Goal: Task Accomplishment & Management: Manage account settings

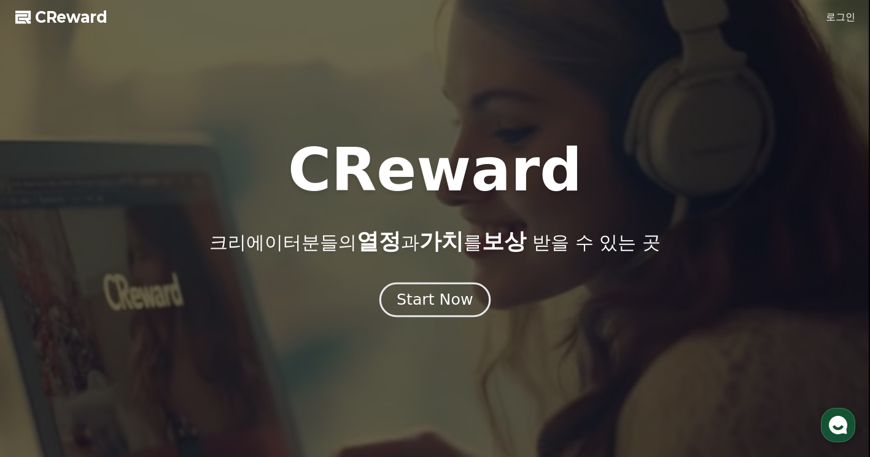
click at [450, 299] on div "Start Now" at bounding box center [435, 299] width 76 height 21
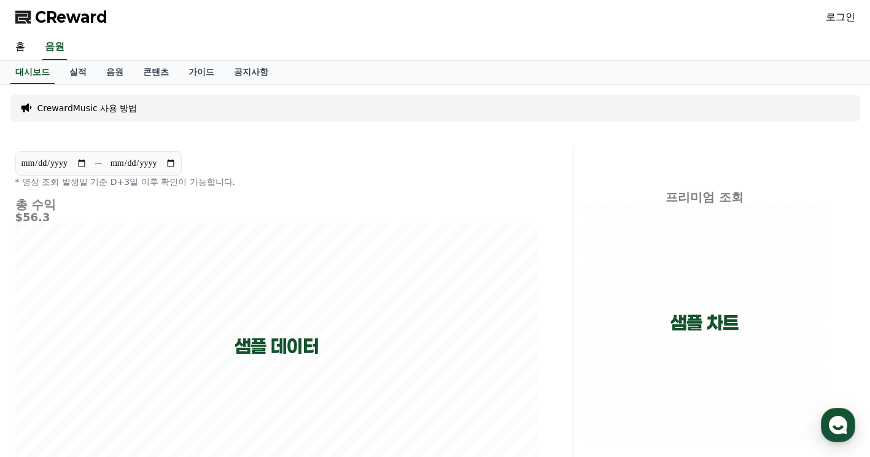
click at [848, 20] on link "로그인" at bounding box center [840, 17] width 29 height 15
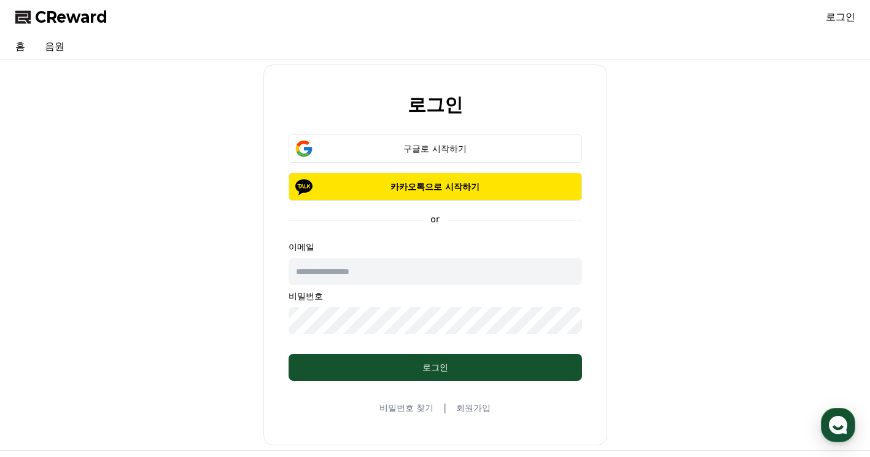
click at [381, 271] on input "text" at bounding box center [435, 271] width 293 height 27
type input "**********"
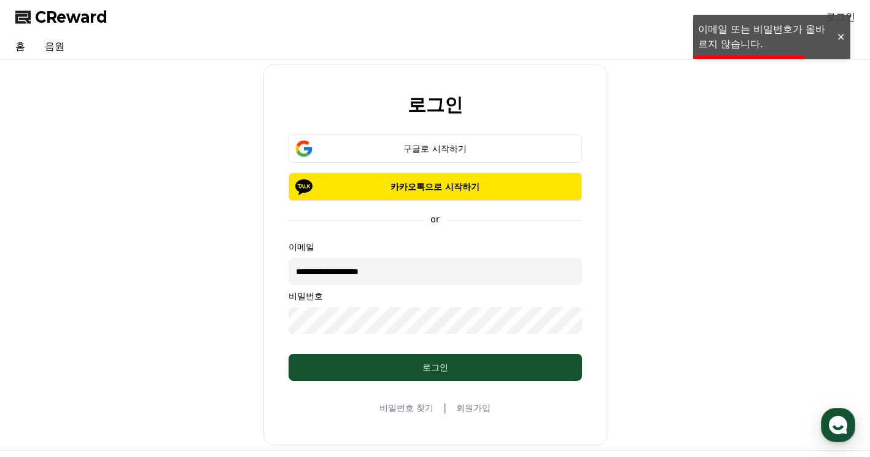
click at [470, 409] on link "회원가입" at bounding box center [473, 407] width 34 height 12
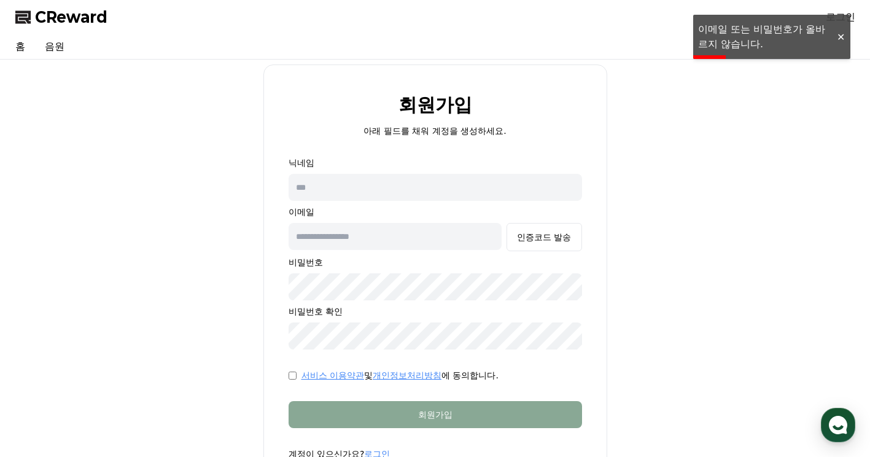
click at [411, 195] on input "text" at bounding box center [435, 187] width 293 height 27
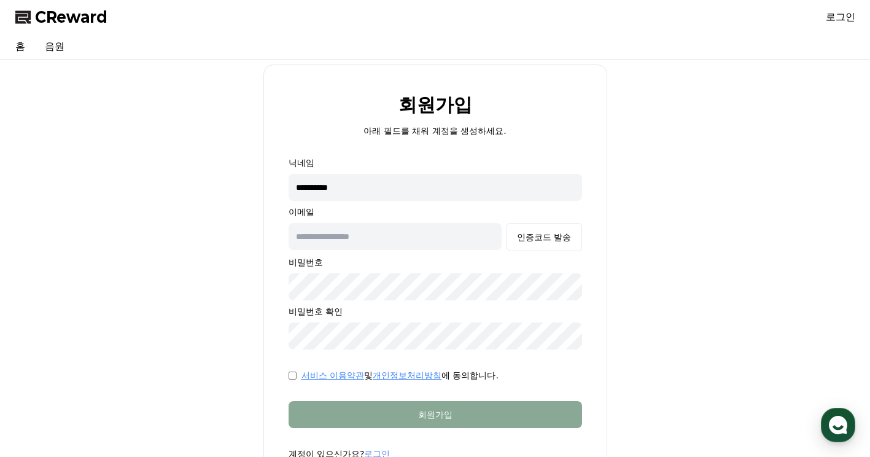
type input "**********"
click at [525, 236] on div "인증코드 발송" at bounding box center [544, 237] width 54 height 12
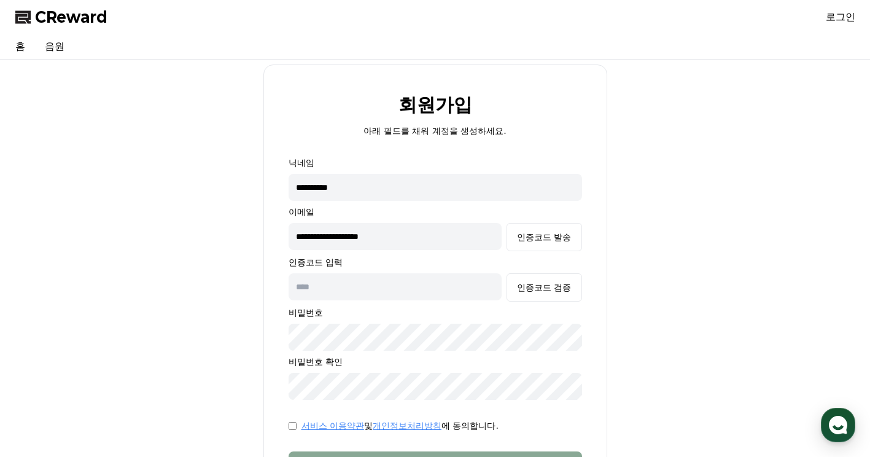
drag, startPoint x: 313, startPoint y: 296, endPoint x: 319, endPoint y: 293, distance: 6.6
click at [313, 296] on input "text" at bounding box center [396, 286] width 214 height 27
paste input "******"
type input "******"
click at [575, 293] on button "인증코드 검증" at bounding box center [543, 287] width 75 height 28
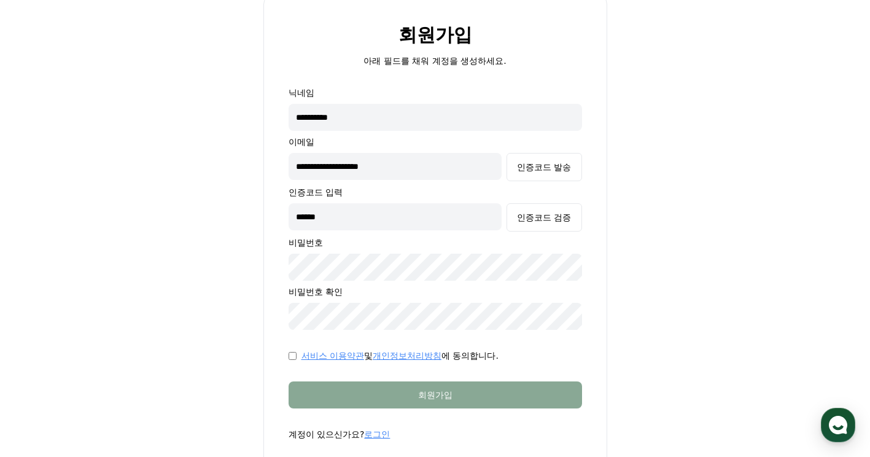
scroll to position [82, 0]
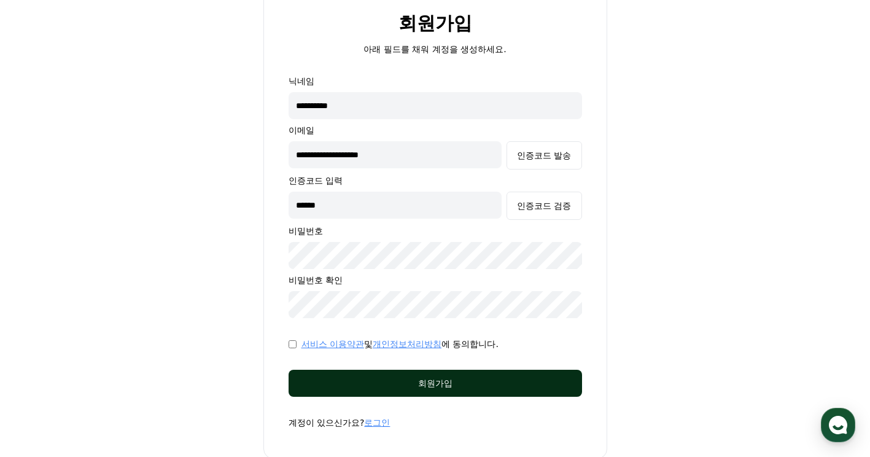
click at [384, 371] on button "회원가입" at bounding box center [435, 383] width 293 height 27
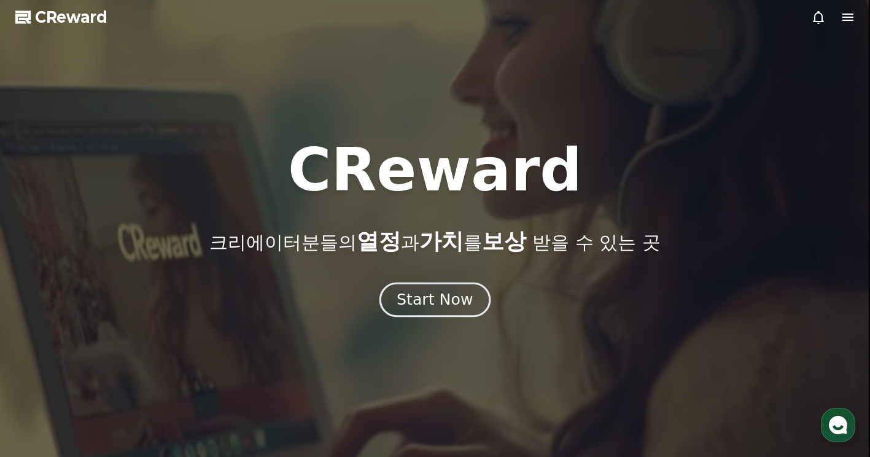
click at [467, 307] on div "Start Now" at bounding box center [435, 299] width 76 height 21
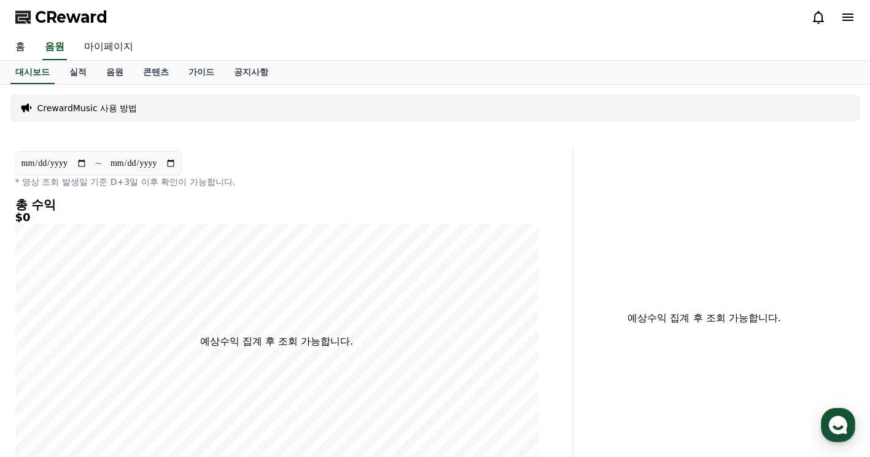
click at [104, 48] on link "마이페이지" at bounding box center [108, 47] width 69 height 26
select select "**********"
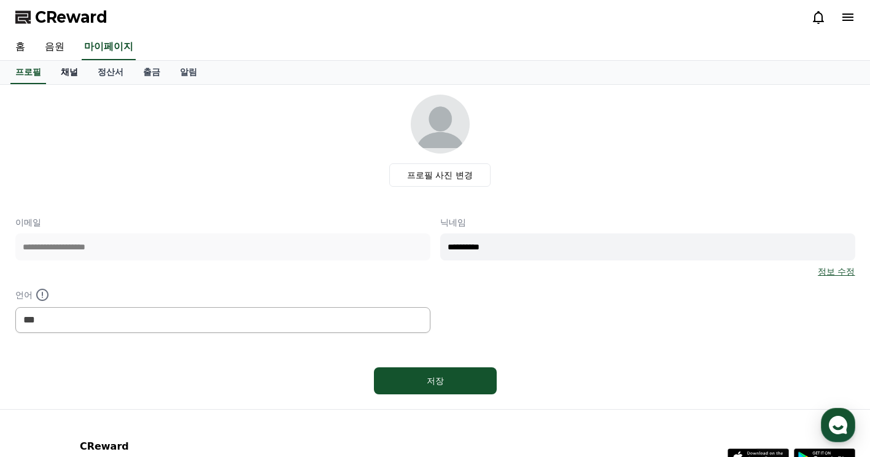
click at [74, 67] on link "채널" at bounding box center [69, 72] width 37 height 23
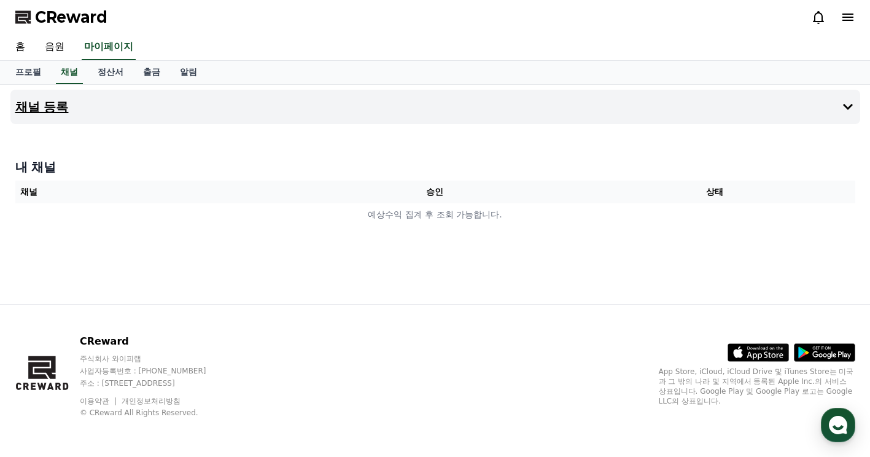
click at [52, 112] on h4 "채널 등록" at bounding box center [41, 107] width 53 height 14
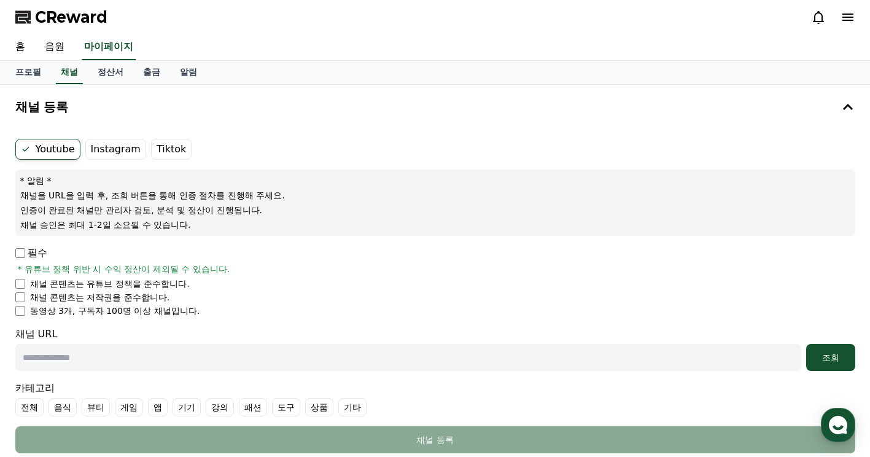
click at [107, 152] on label "Instagram" at bounding box center [115, 149] width 61 height 21
click at [90, 149] on label "Instagram" at bounding box center [115, 149] width 61 height 21
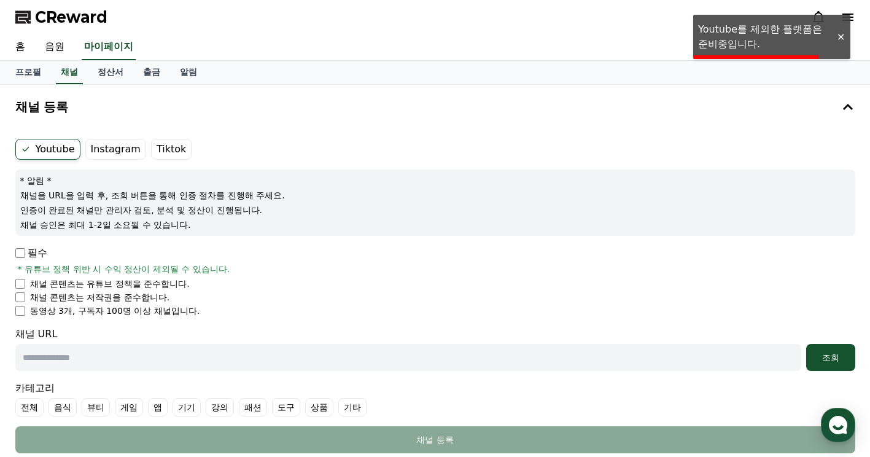
click at [165, 154] on label "Tiktok" at bounding box center [171, 149] width 41 height 21
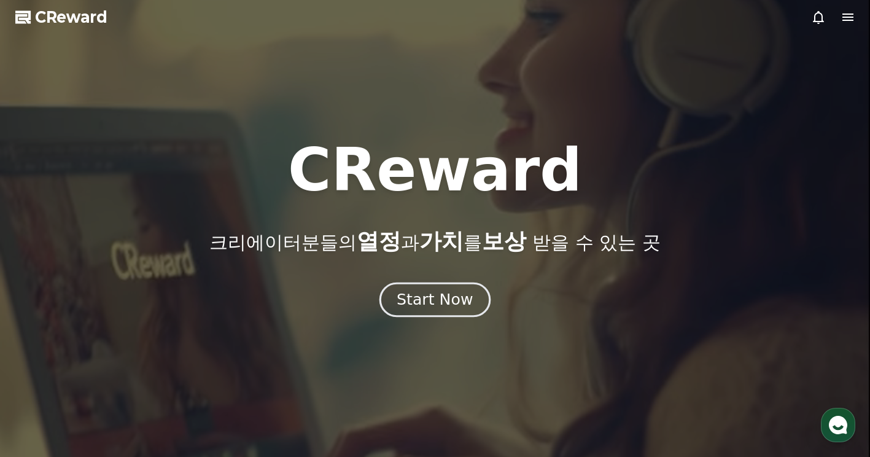
click at [430, 308] on div "Start Now" at bounding box center [435, 299] width 76 height 21
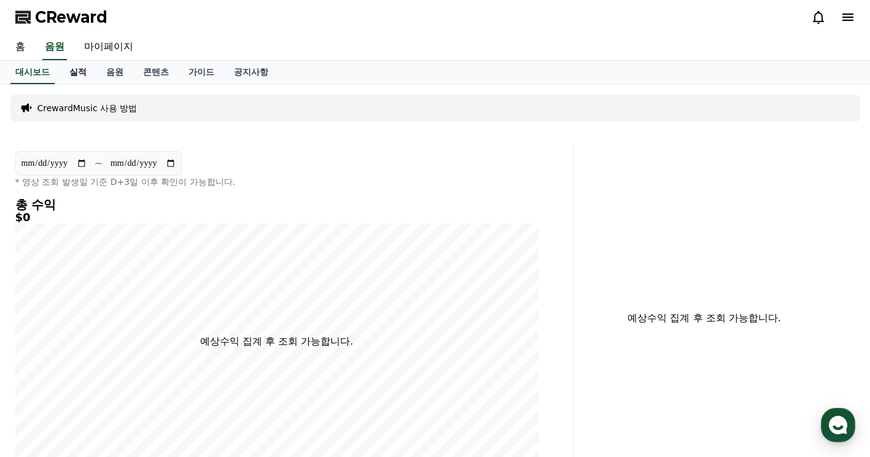
click at [81, 72] on link "실적" at bounding box center [78, 72] width 37 height 23
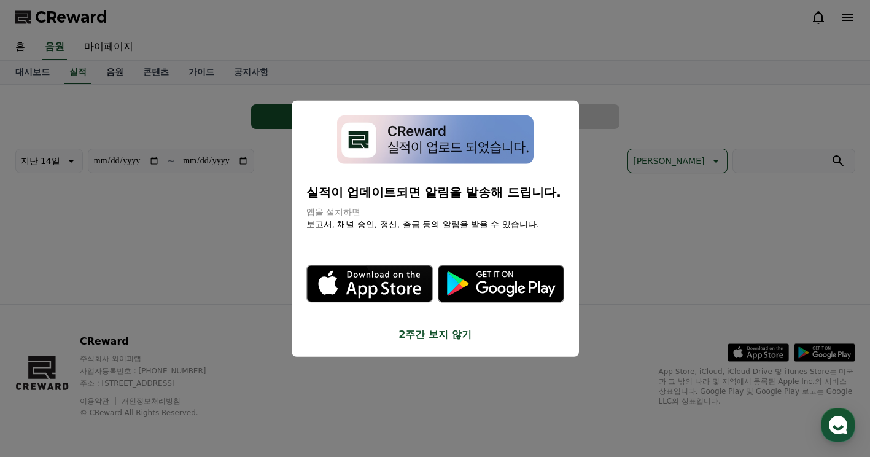
click at [117, 71] on button "close modal" at bounding box center [435, 228] width 870 height 457
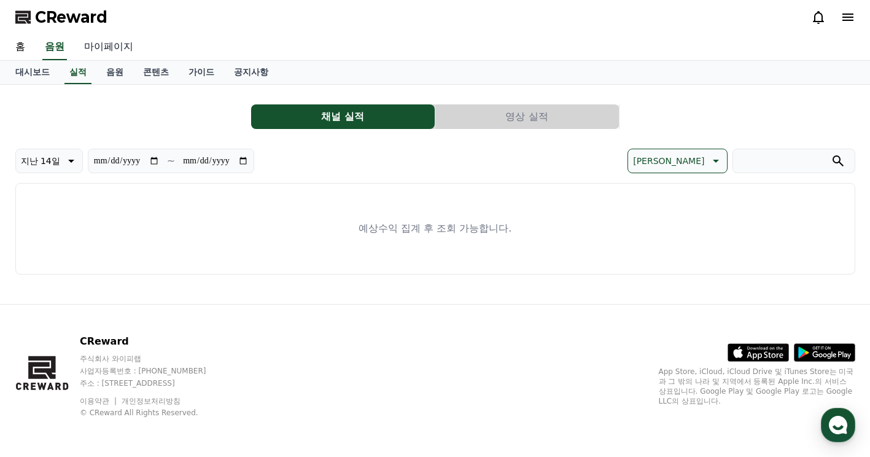
click at [118, 47] on link "마이페이지" at bounding box center [108, 47] width 69 height 26
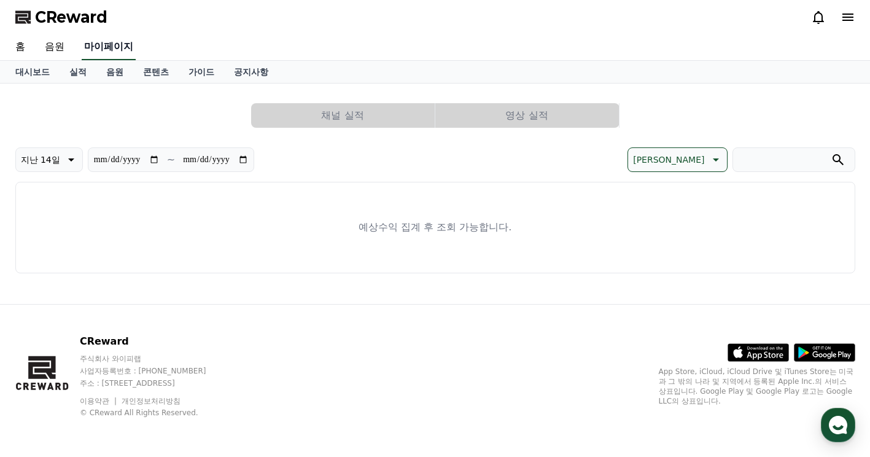
select select "**********"
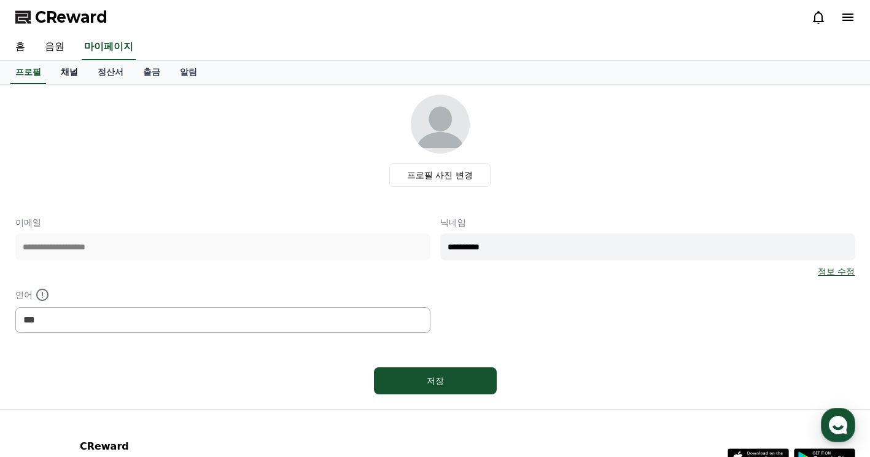
click at [72, 74] on link "채널" at bounding box center [69, 72] width 37 height 23
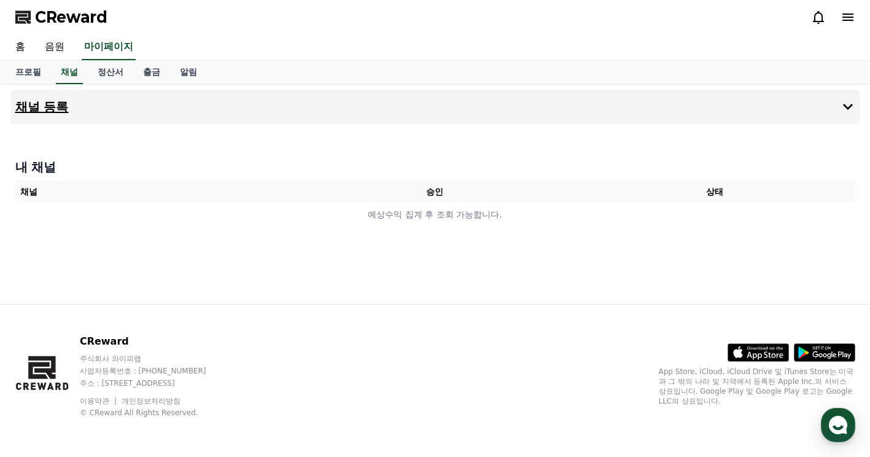
click at [61, 109] on h4 "채널 등록" at bounding box center [41, 107] width 53 height 14
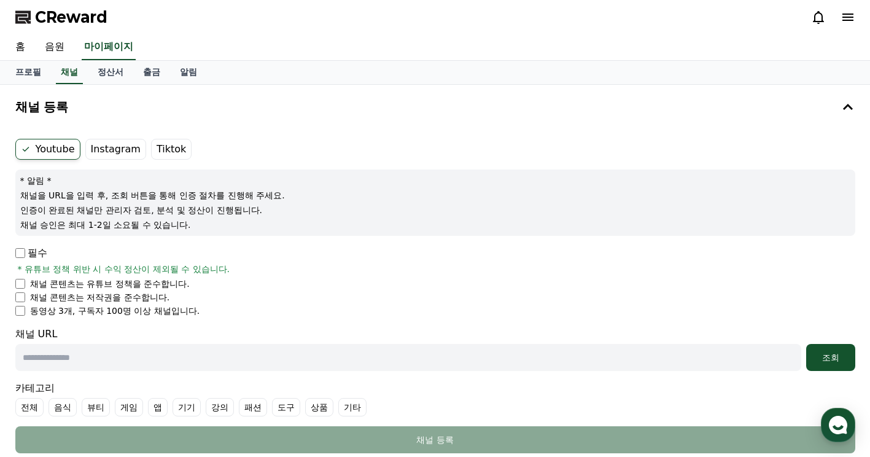
click at [119, 148] on label "Instagram" at bounding box center [115, 149] width 61 height 21
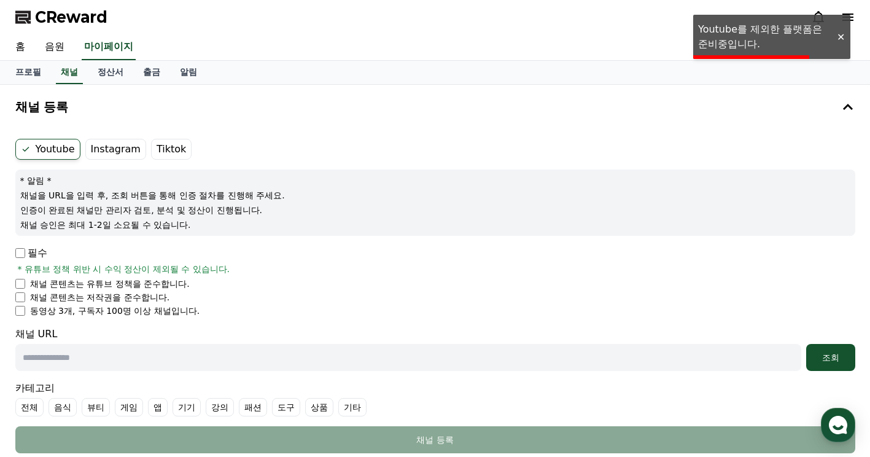
click at [162, 152] on label "Tiktok" at bounding box center [171, 149] width 41 height 21
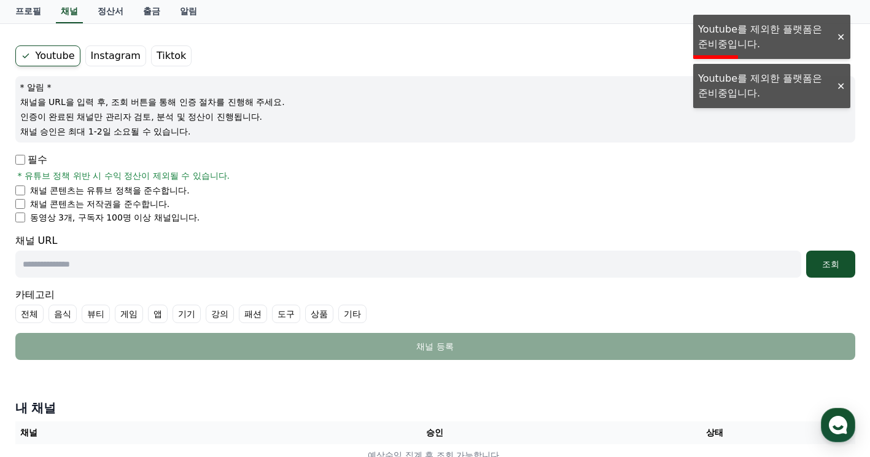
scroll to position [82, 0]
